Goal: Transaction & Acquisition: Obtain resource

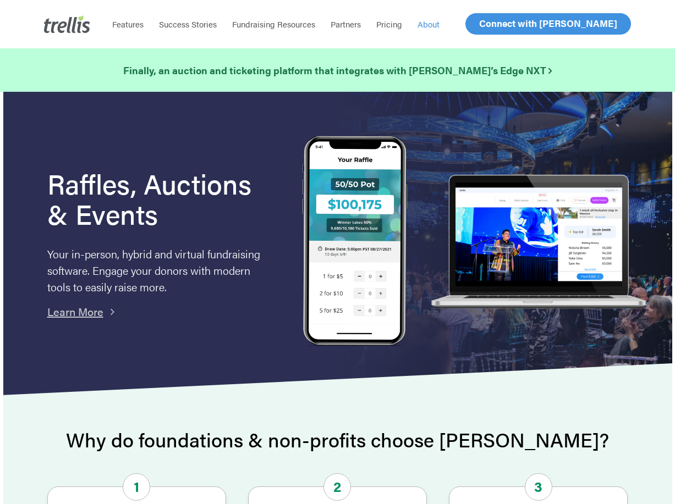
click at [427, 24] on span "About" at bounding box center [429, 24] width 22 height 12
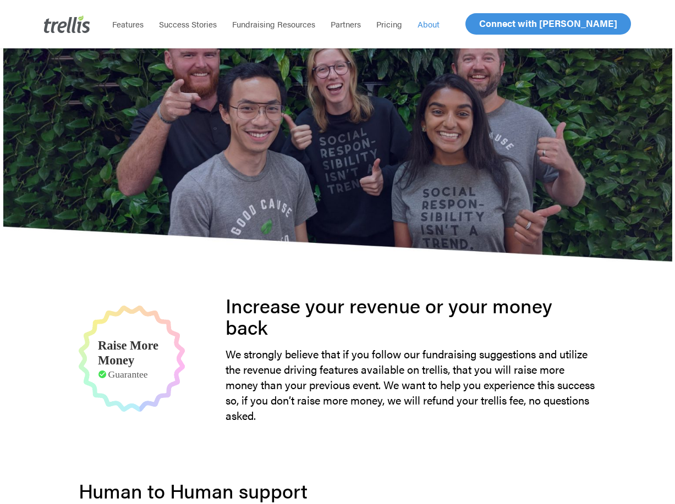
scroll to position [275, 0]
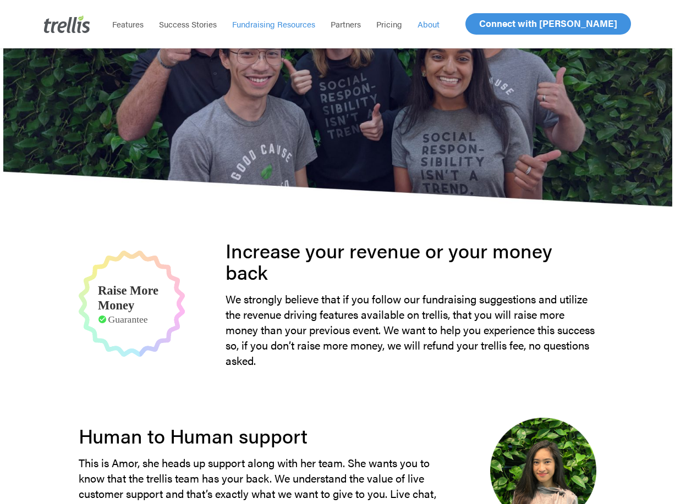
click at [276, 24] on span "Fundraising Resources" at bounding box center [273, 24] width 83 height 12
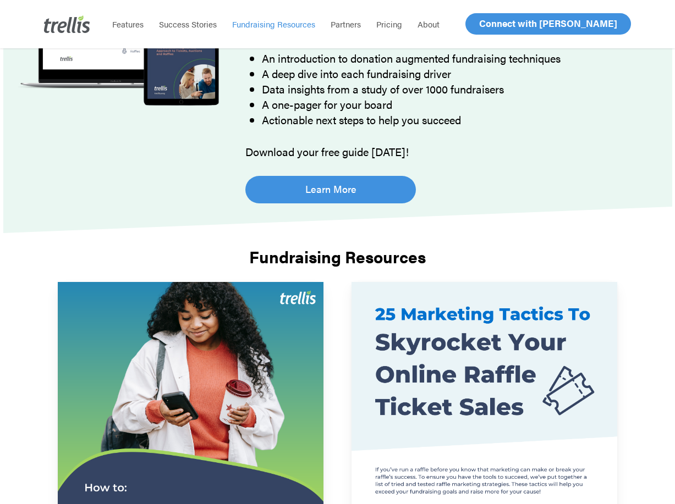
scroll to position [110, 0]
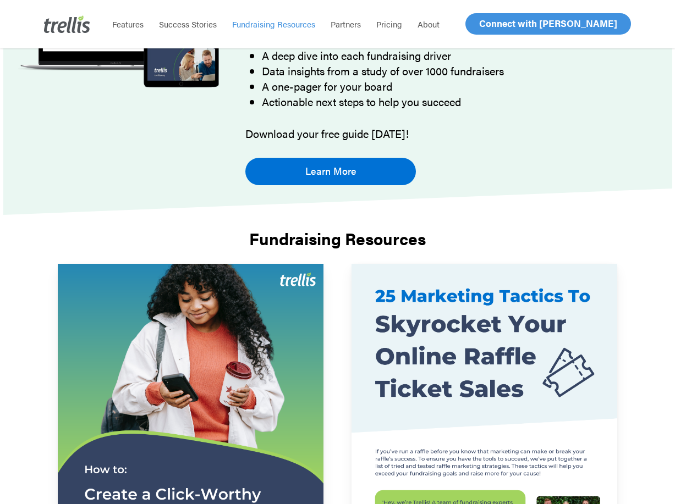
click at [348, 173] on span "Learn More" at bounding box center [330, 170] width 51 height 15
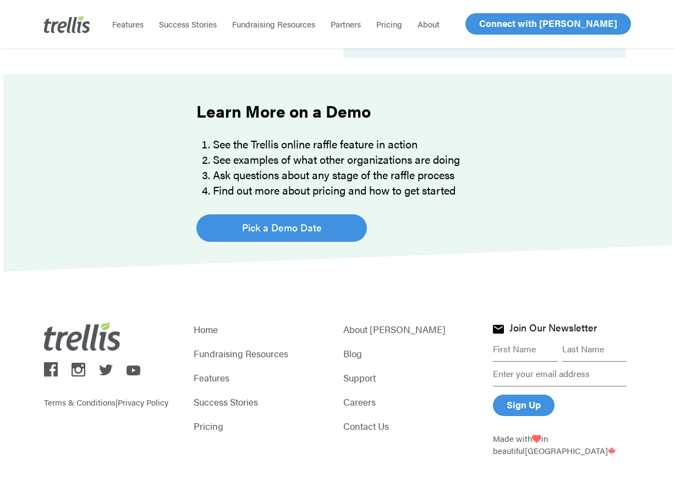
scroll to position [786, 0]
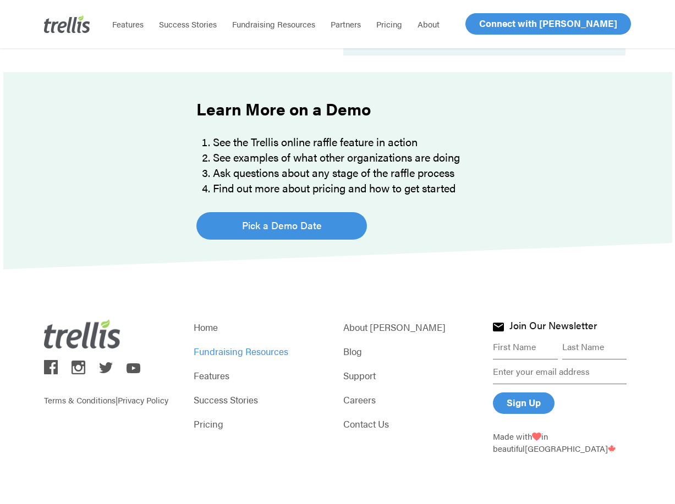
click at [272, 351] on link "Fundraising Resources" at bounding box center [263, 351] width 138 height 15
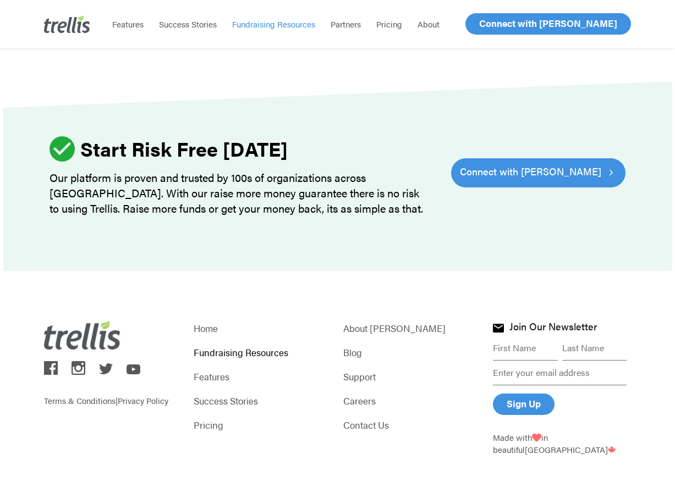
scroll to position [1381, 0]
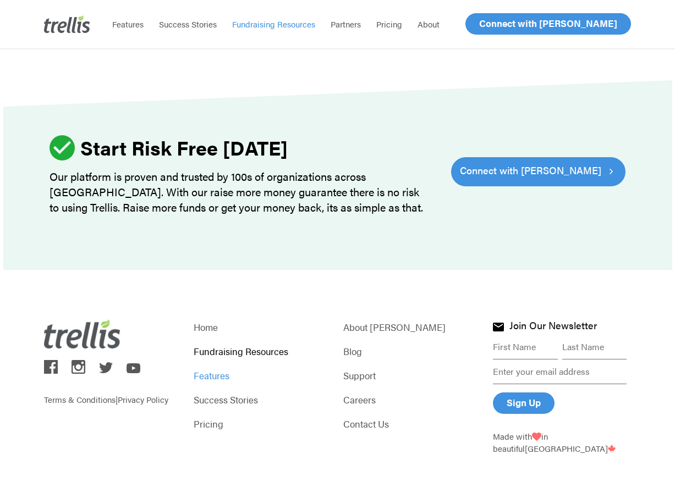
click at [217, 376] on link "Features" at bounding box center [263, 375] width 138 height 15
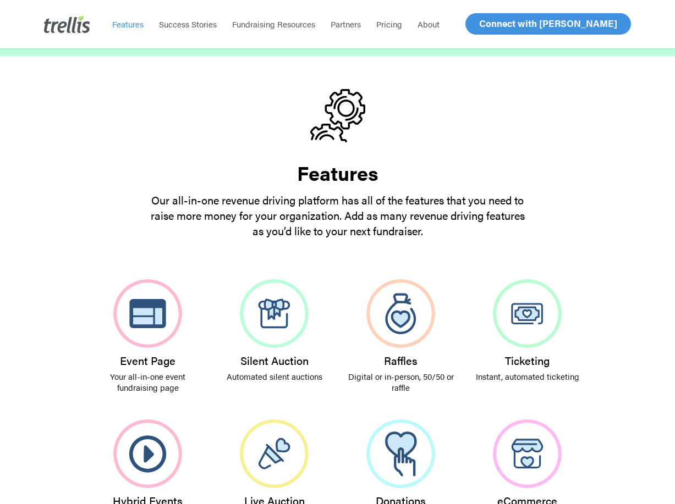
scroll to position [110, 0]
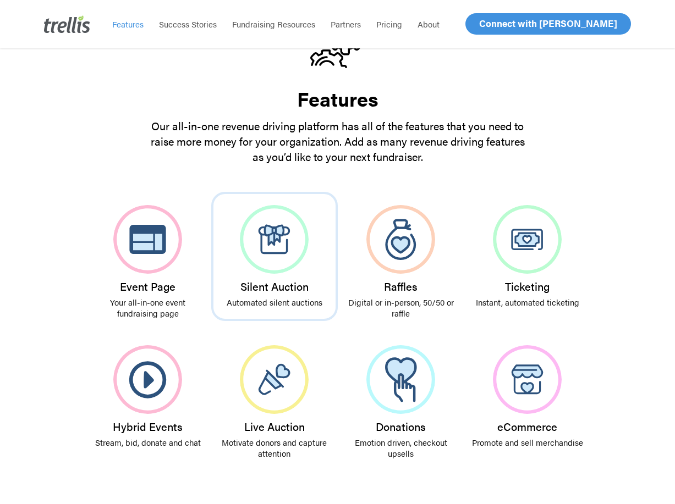
click at [282, 248] on img at bounding box center [274, 239] width 69 height 69
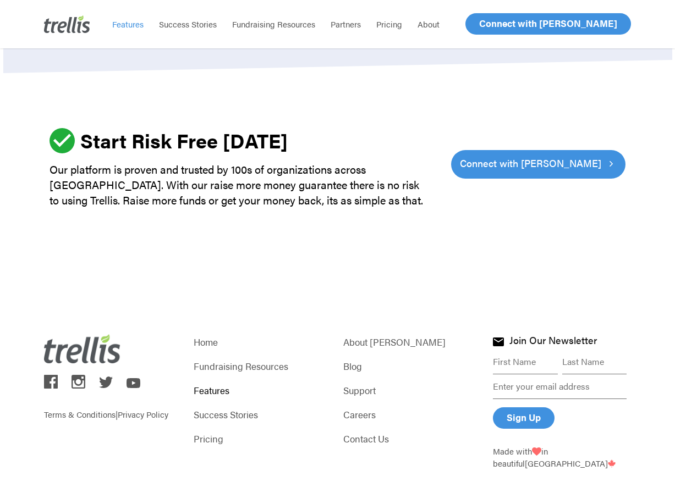
scroll to position [3388, 0]
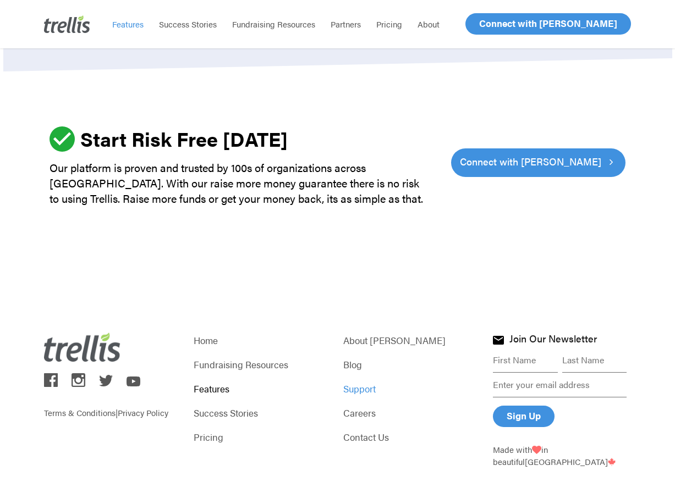
click at [351, 381] on link "Support" at bounding box center [412, 388] width 138 height 15
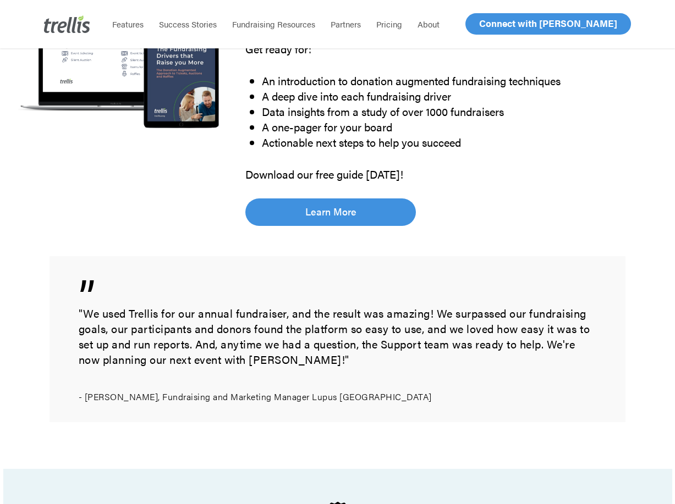
scroll to position [770, 0]
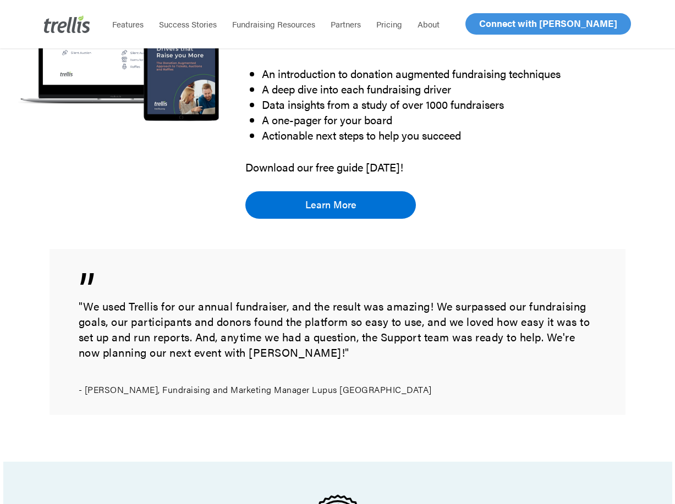
click at [345, 200] on span "Learn More" at bounding box center [330, 204] width 51 height 15
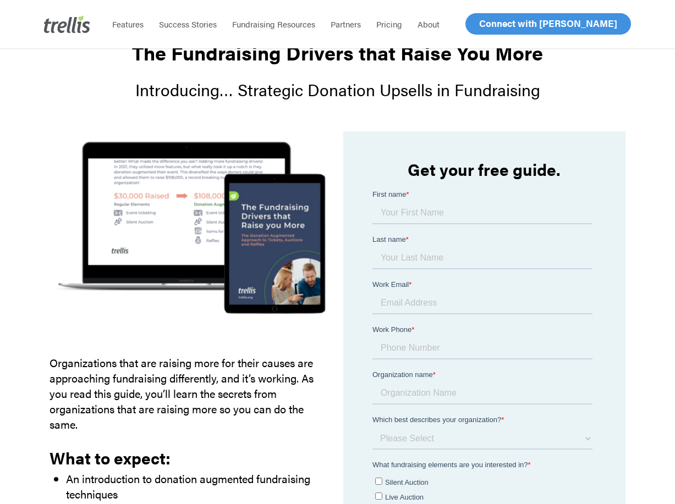
scroll to position [110, 0]
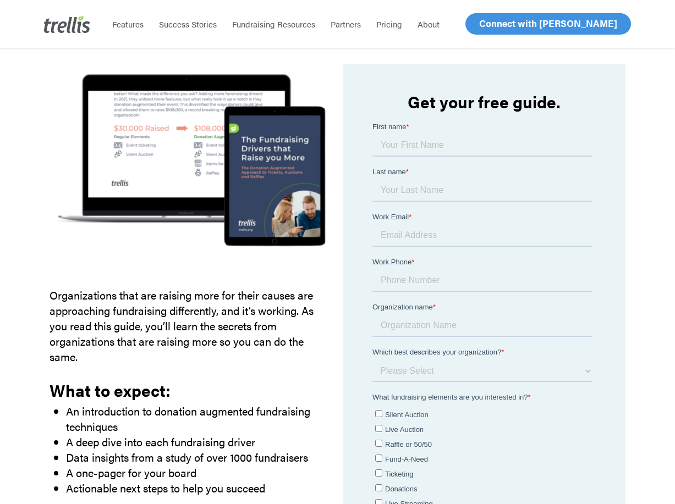
click at [398, 146] on input "First name *" at bounding box center [482, 145] width 220 height 22
type input "ray"
type input "[PERSON_NAME]"
click at [397, 224] on input "Work Email *" at bounding box center [482, 235] width 220 height 22
type input "[PERSON_NAME][EMAIL_ADDRESS][PERSON_NAME][DOMAIN_NAME]"
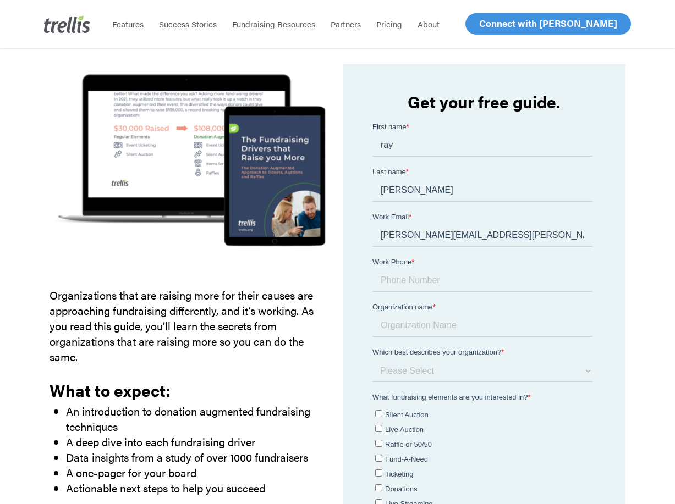
click at [407, 270] on input "Work Phone *" at bounding box center [482, 281] width 220 height 22
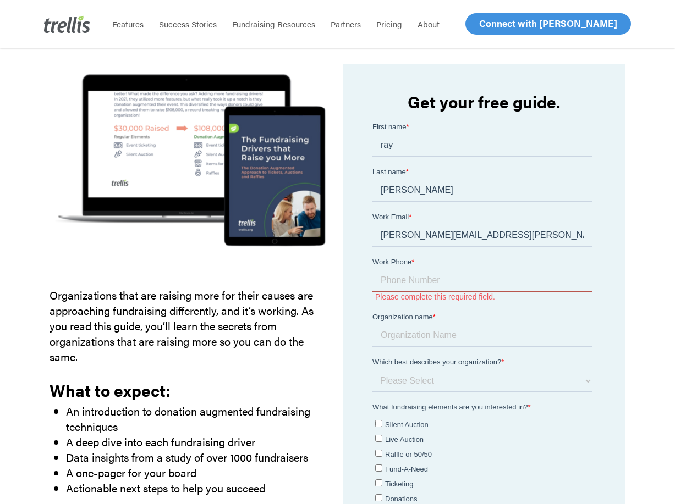
click at [418, 270] on input "Work Phone *" at bounding box center [482, 281] width 220 height 22
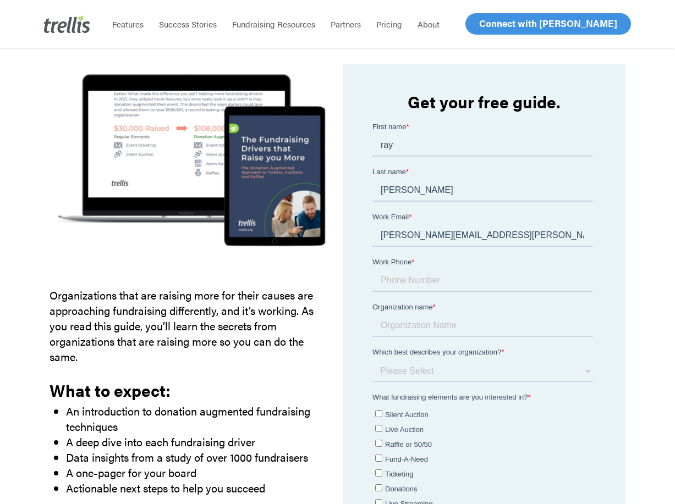
paste input "778-726-2336"
type input "778-726-2336"
click at [414, 315] on input "Organization name *" at bounding box center [482, 326] width 220 height 22
type input "SUCCESS"
click at [583, 360] on select "Please Select I am a small organization who raises under $50,000 annually I am …" at bounding box center [482, 371] width 220 height 22
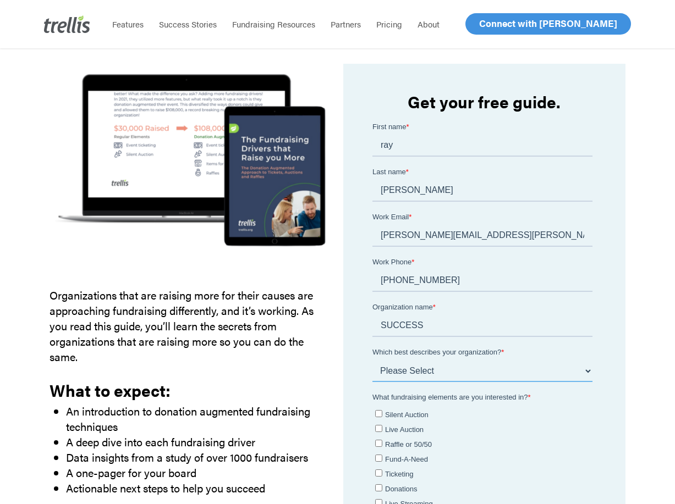
select select "$50,000 - $99,999"
click at [372, 360] on select "Please Select I am a small organization who raises under $50,000 annually I am …" at bounding box center [482, 371] width 220 height 22
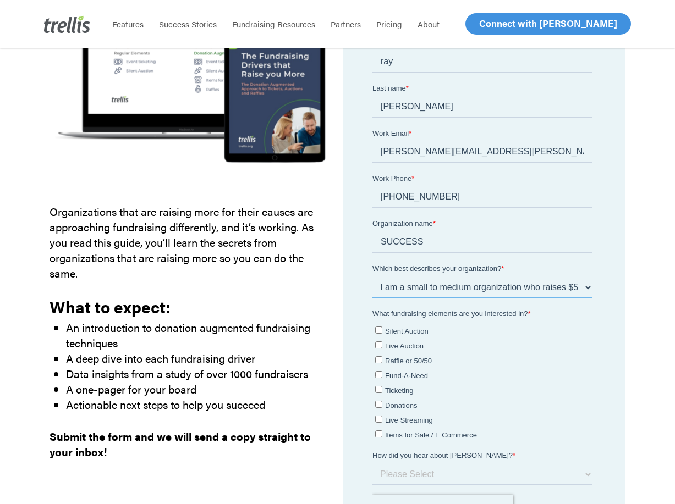
scroll to position [220, 0]
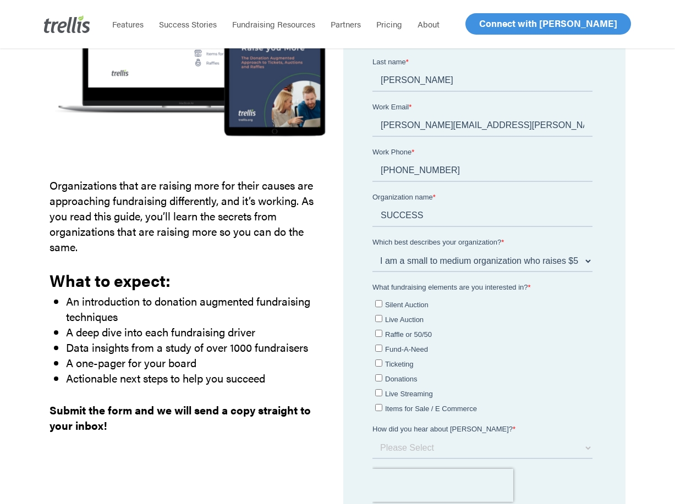
click at [406, 300] on span "Silent Auction" at bounding box center [405, 304] width 43 height 8
click at [382, 300] on input "Silent Auction" at bounding box center [378, 303] width 7 height 7
checkbox input "true"
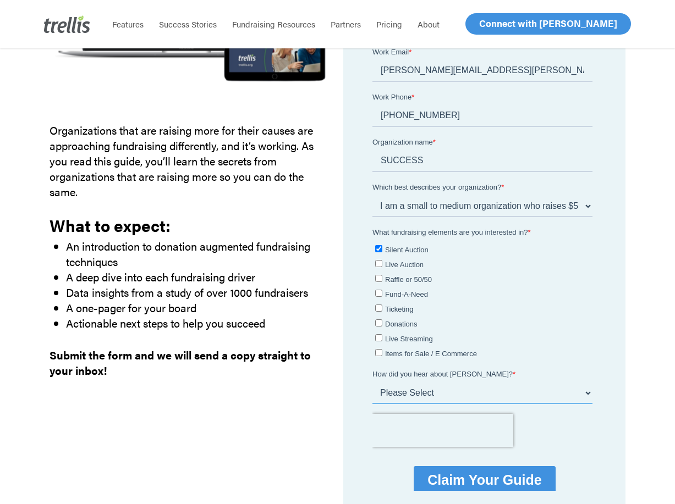
click at [586, 382] on select "Please Select Webinar or Conference Social Media Google Search Google Ad Referr…" at bounding box center [482, 393] width 220 height 22
select select "Google"
click at [372, 382] on select "Please Select Webinar or Conference Social Media Google Search Google Ad Referr…" at bounding box center [482, 393] width 220 height 22
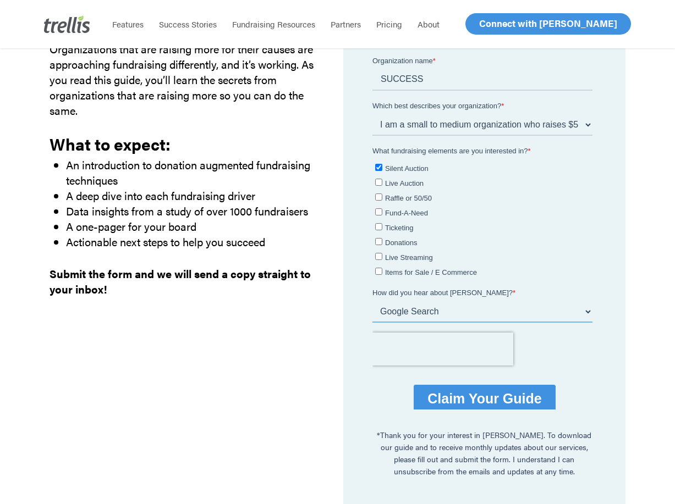
scroll to position [385, 0]
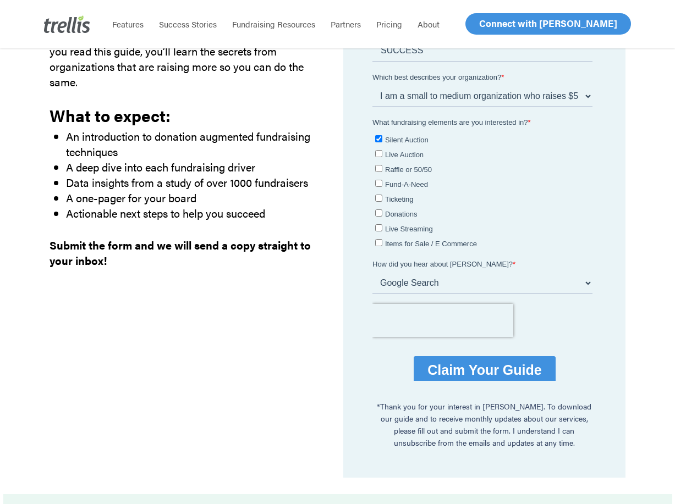
click at [520, 356] on input "Claim Your Guide" at bounding box center [483, 370] width 141 height 28
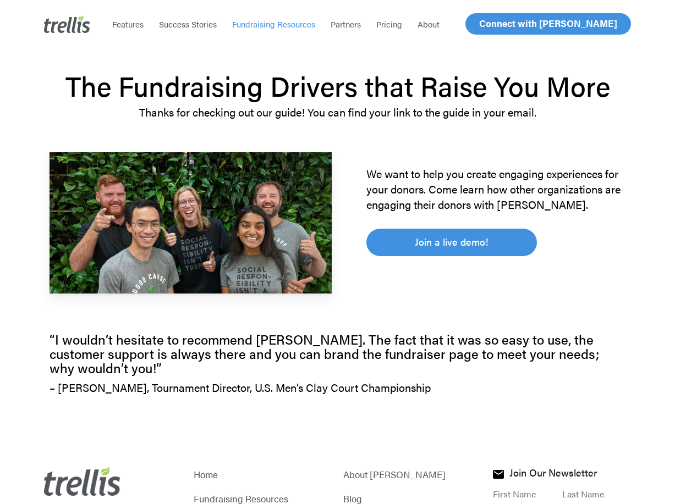
click at [285, 26] on span "Fundraising Resources" at bounding box center [273, 24] width 83 height 12
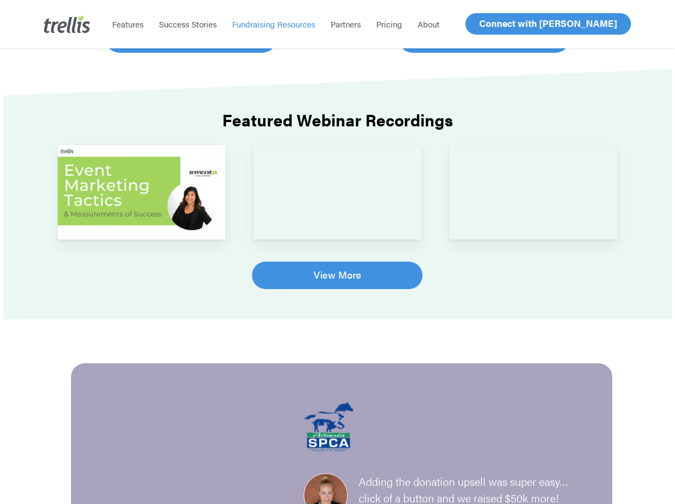
scroll to position [715, 0]
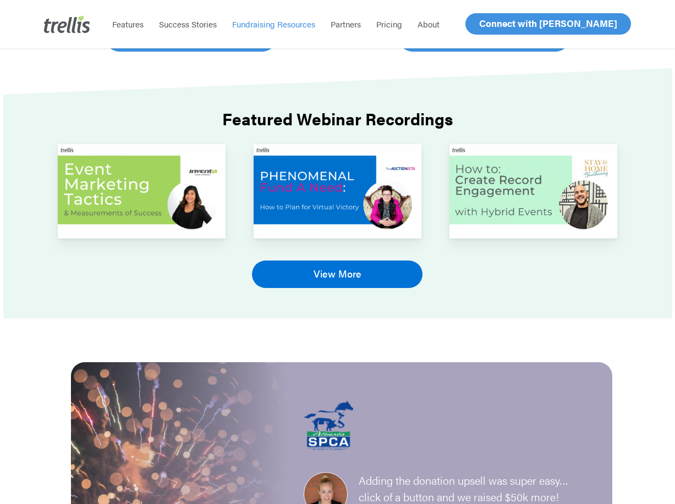
click at [370, 272] on link "View More" at bounding box center [337, 275] width 171 height 28
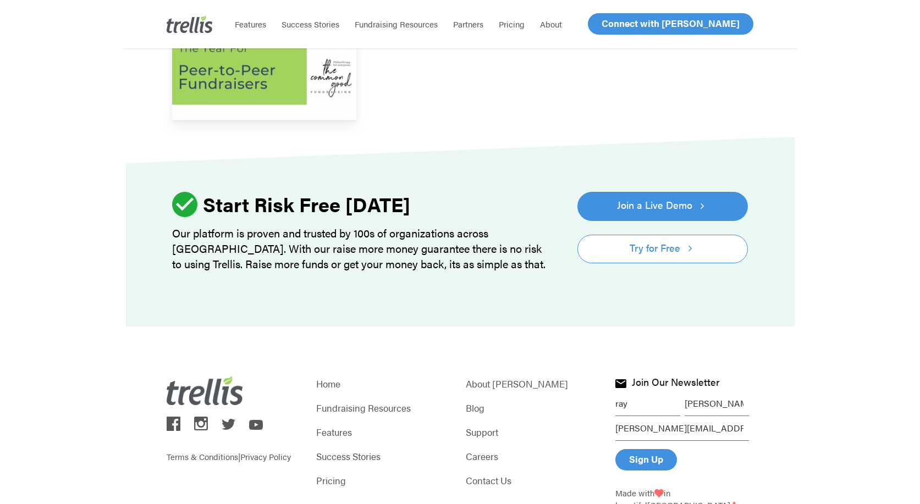
scroll to position [459, 0]
